Goal: Task Accomplishment & Management: Manage account settings

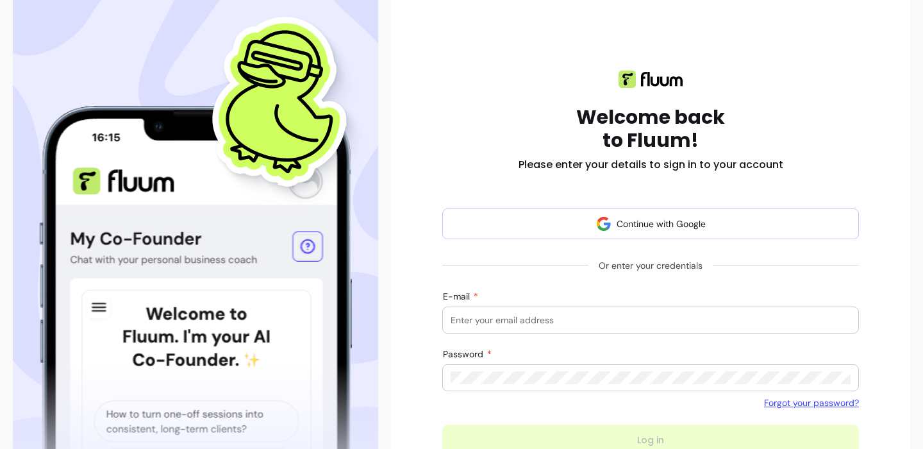
scroll to position [195, 0]
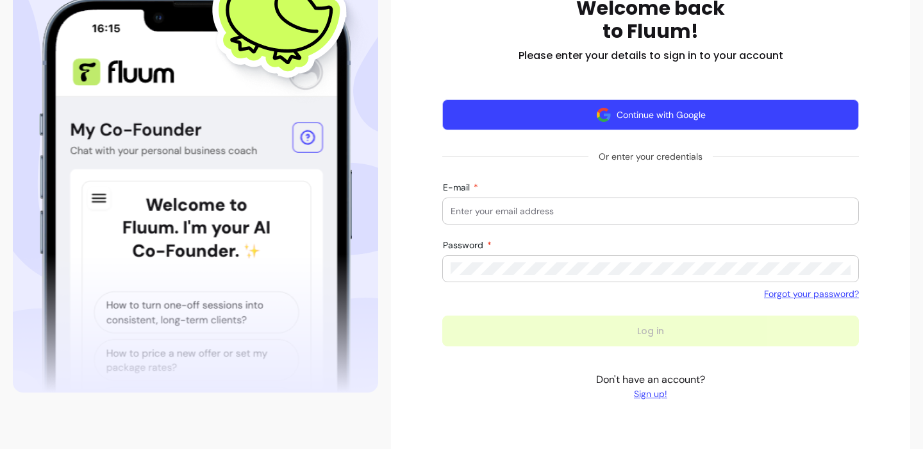
click at [658, 108] on button "Continue with Google" at bounding box center [650, 114] width 417 height 31
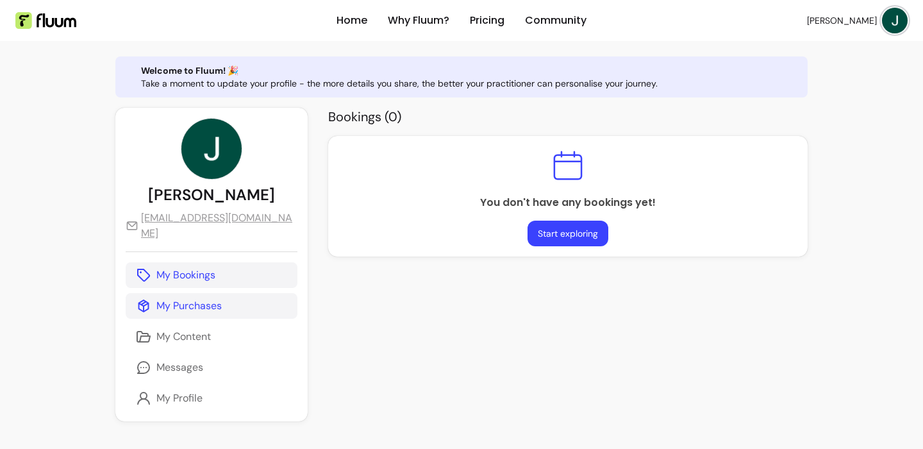
click at [188, 298] on p "My Purchases" at bounding box center [188, 305] width 65 height 15
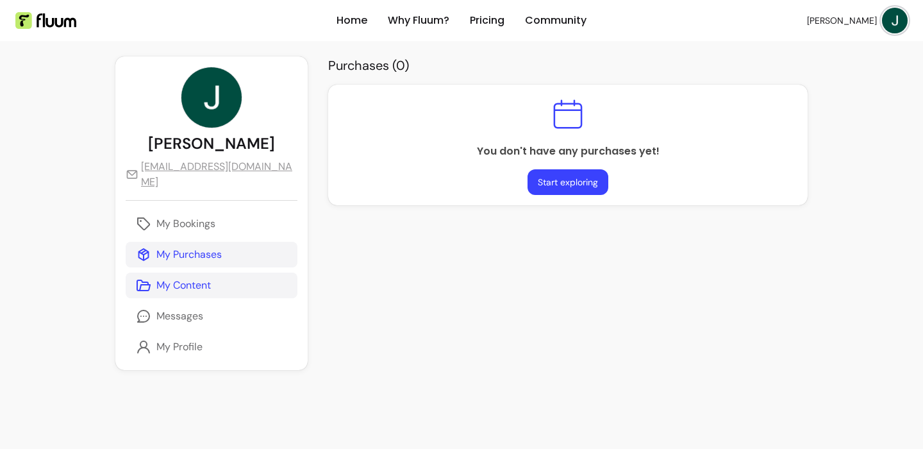
click at [177, 277] on p "My Content" at bounding box center [183, 284] width 54 height 15
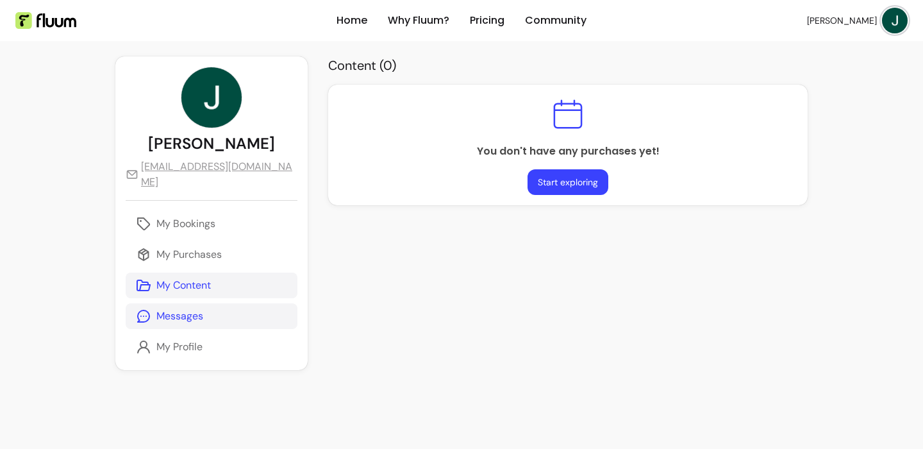
click at [177, 308] on p "Messages" at bounding box center [179, 315] width 47 height 15
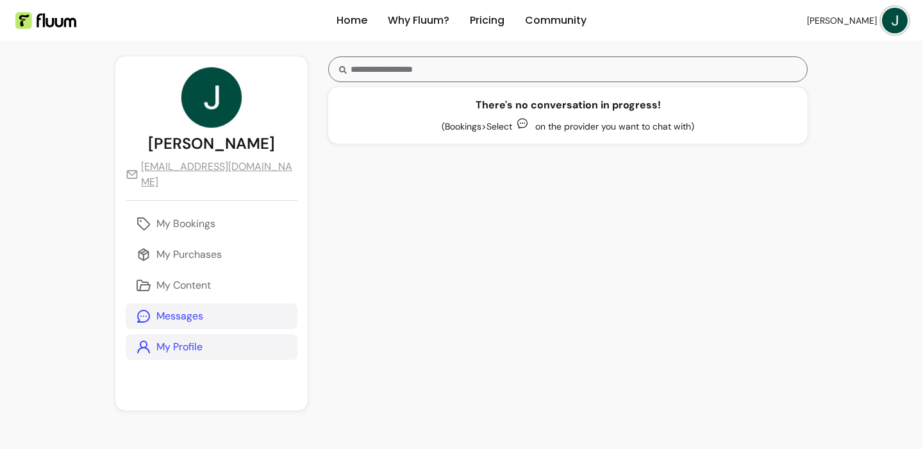
click at [181, 339] on p "My Profile" at bounding box center [179, 346] width 46 height 15
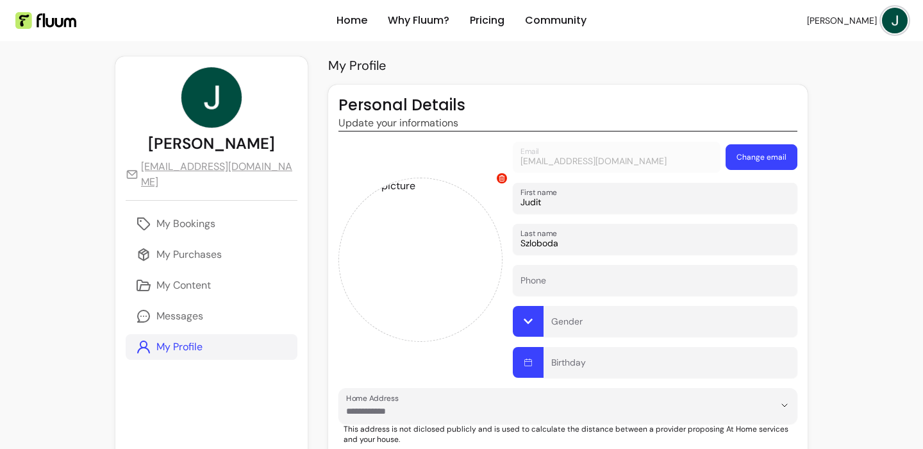
click at [62, 20] on img at bounding box center [45, 20] width 61 height 17
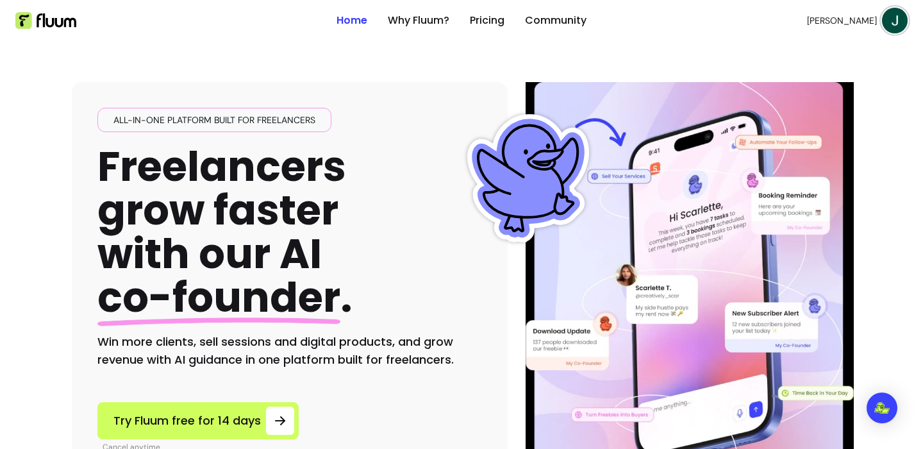
click at [895, 22] on img at bounding box center [895, 21] width 26 height 26
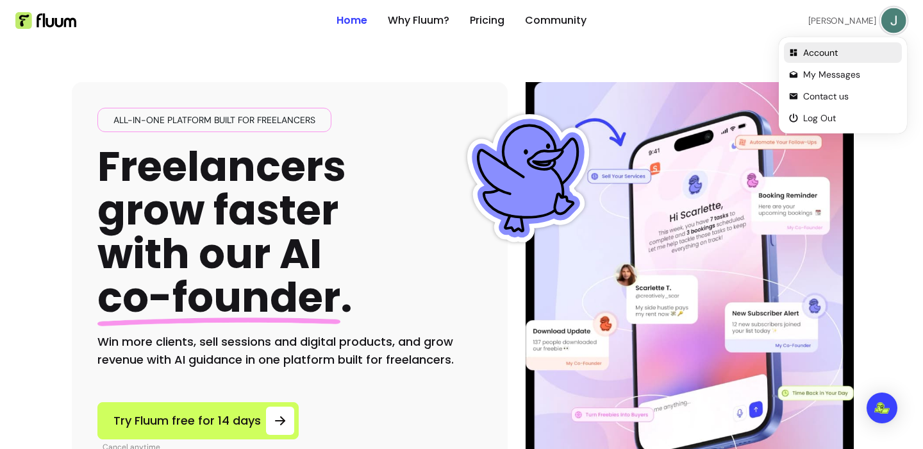
click at [816, 56] on span "Account" at bounding box center [850, 52] width 94 height 13
